Goal: Navigation & Orientation: Find specific page/section

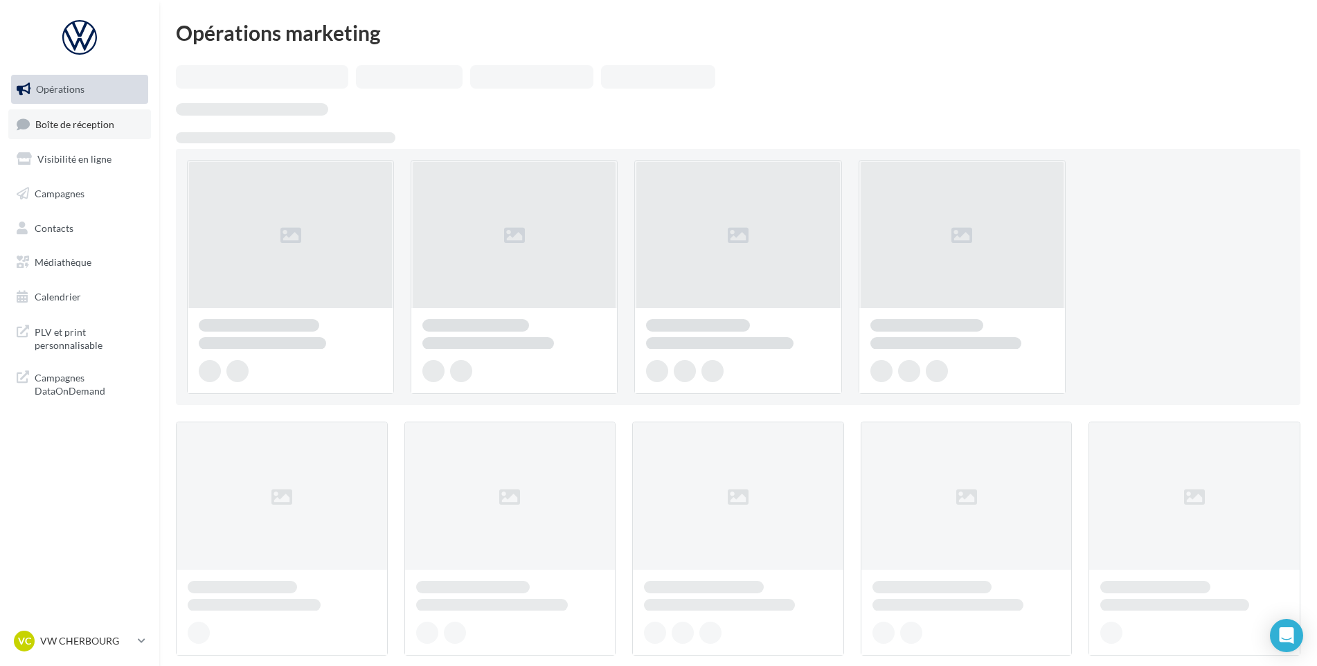
click at [85, 131] on link "Boîte de réception" at bounding box center [79, 124] width 143 height 30
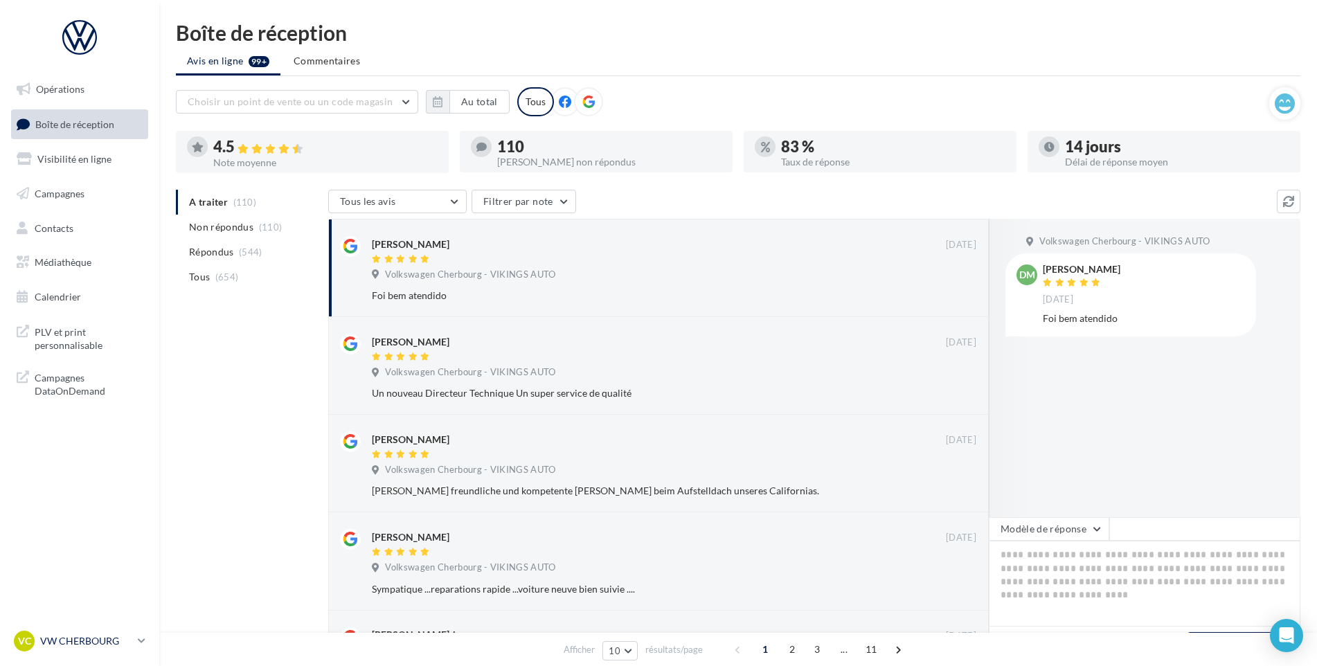
click at [81, 652] on link "VC VW CHERBOURG vw-tour-vau" at bounding box center [79, 641] width 137 height 26
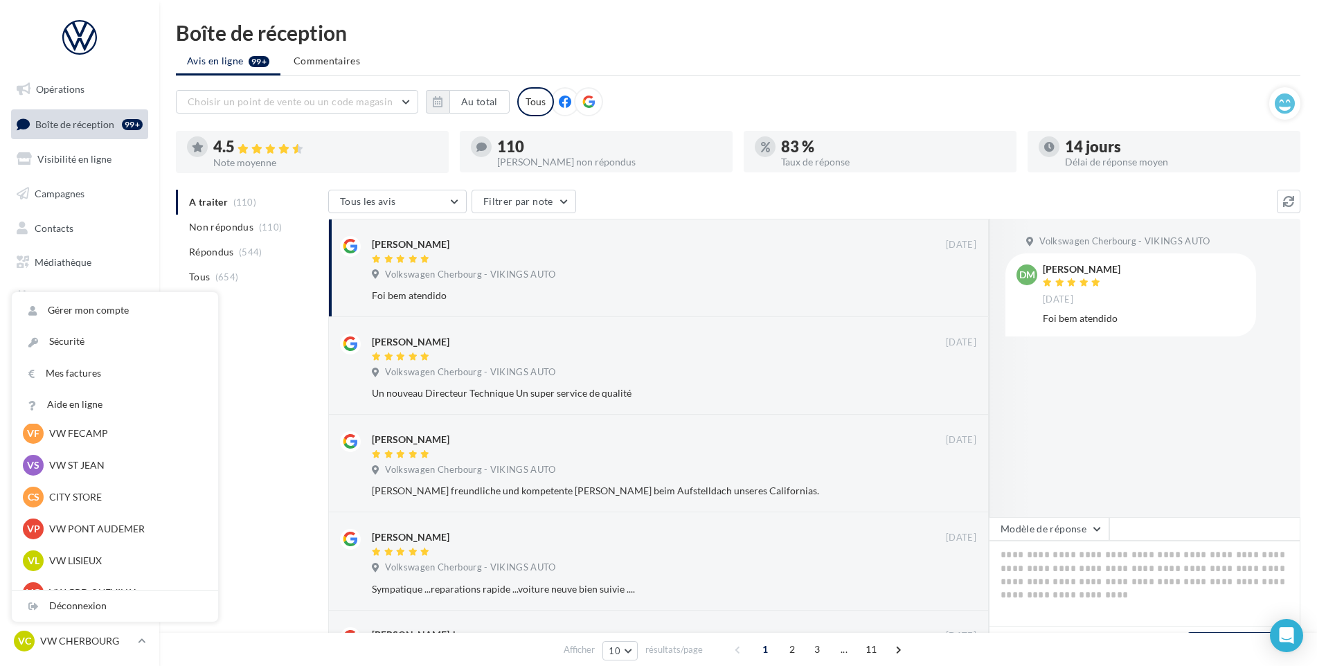
scroll to position [346, 0]
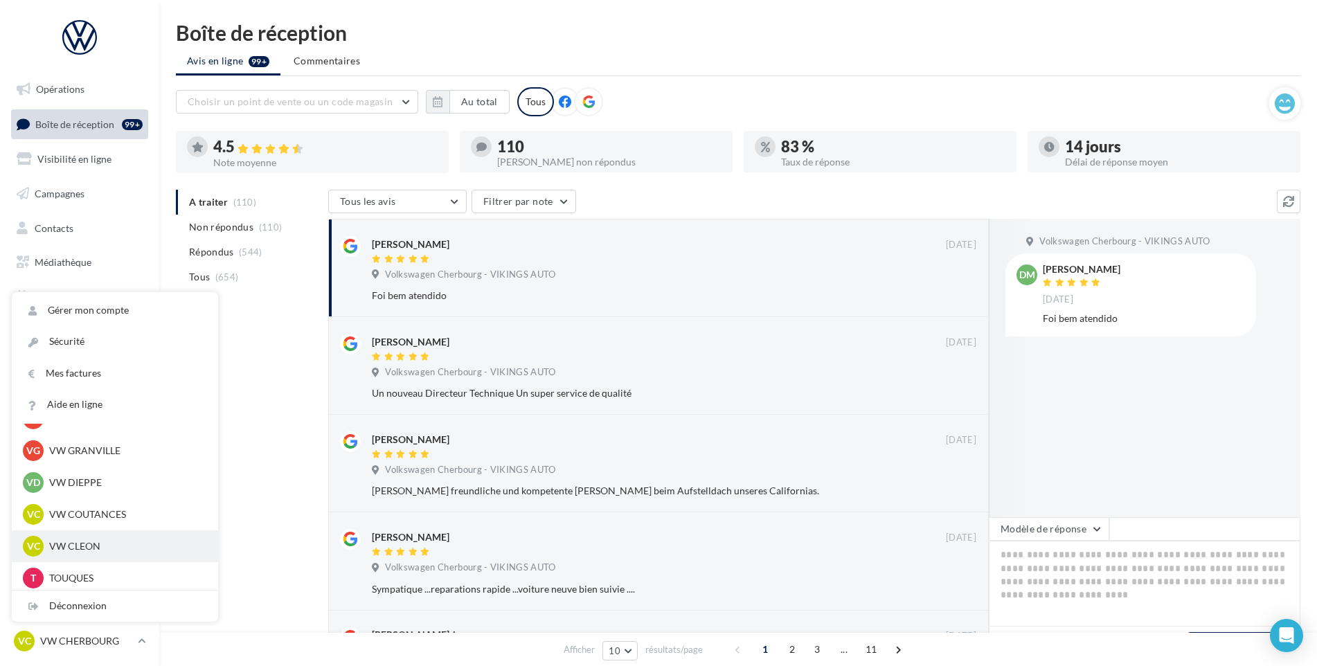
click at [101, 544] on p "VW CLEON" at bounding box center [125, 546] width 152 height 14
